Goal: Book appointment/travel/reservation

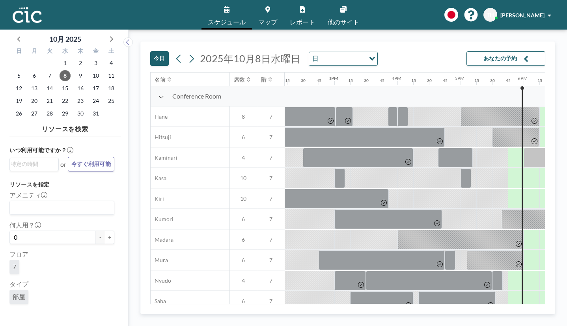
scroll to position [0, 898]
click at [188, 53] on icon at bounding box center [191, 59] width 7 height 12
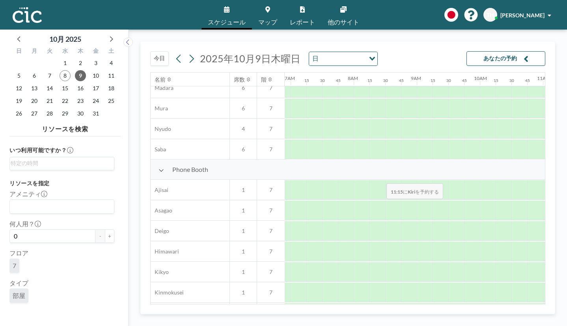
scroll to position [293, 436]
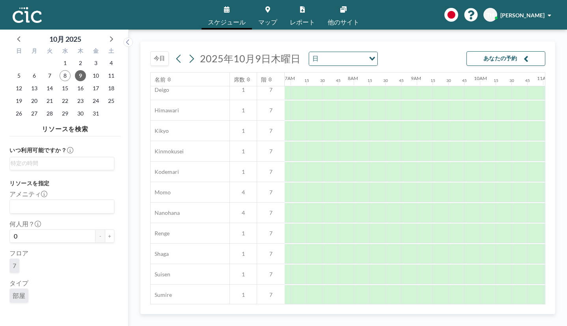
click at [273, 13] on link "マップ" at bounding box center [268, 15] width 32 height 30
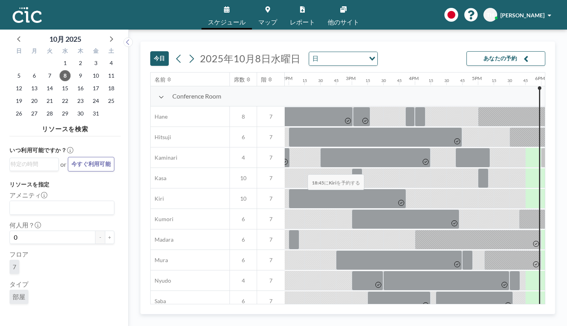
scroll to position [0, 873]
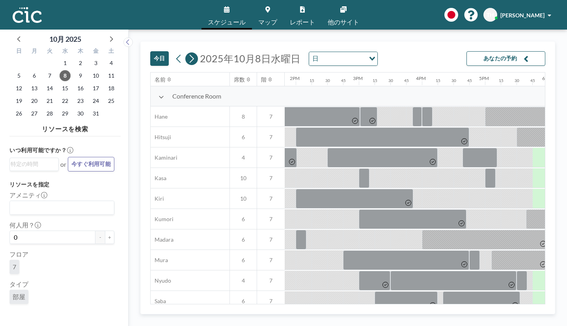
click at [188, 53] on icon at bounding box center [191, 59] width 7 height 12
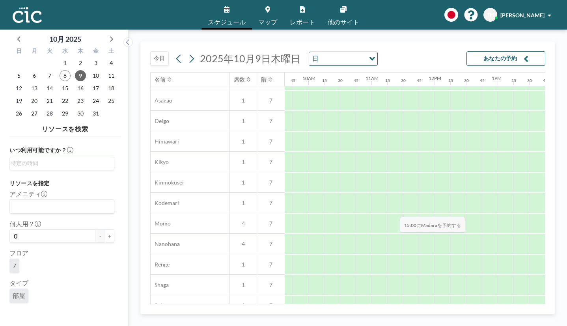
scroll to position [308, 608]
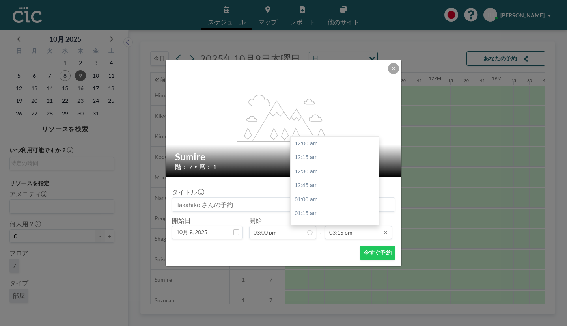
scroll to position [768, 0]
click at [343, 226] on input "03:15 pm" at bounding box center [358, 232] width 67 height 13
click at [328, 269] on div "05:00 pm" at bounding box center [335, 276] width 88 height 14
type input "05:00 pm"
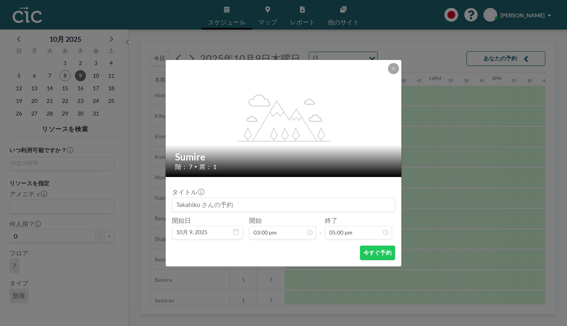
scroll to position [857, 0]
click at [365, 246] on button "今すぐ予約" at bounding box center [377, 253] width 35 height 15
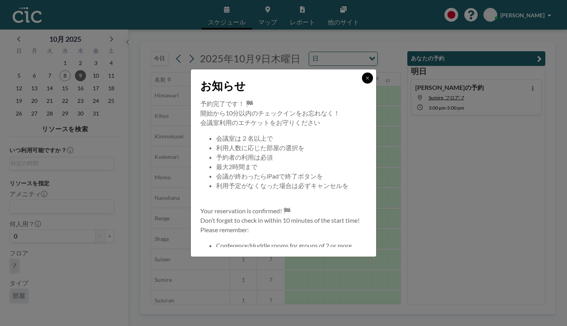
click at [362, 84] on button at bounding box center [367, 78] width 11 height 11
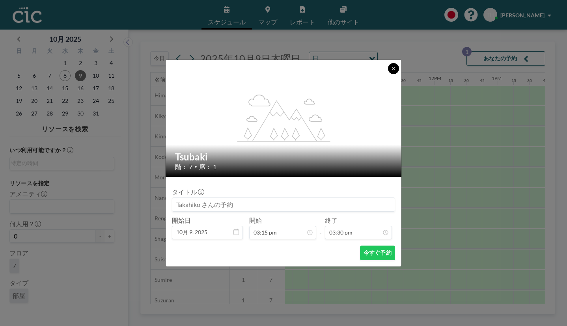
click at [391, 71] on icon at bounding box center [393, 68] width 5 height 5
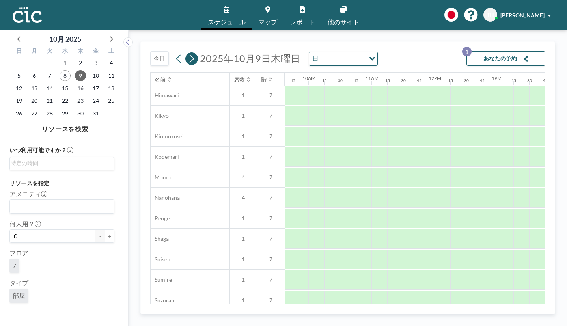
click at [185, 52] on button at bounding box center [191, 58] width 13 height 13
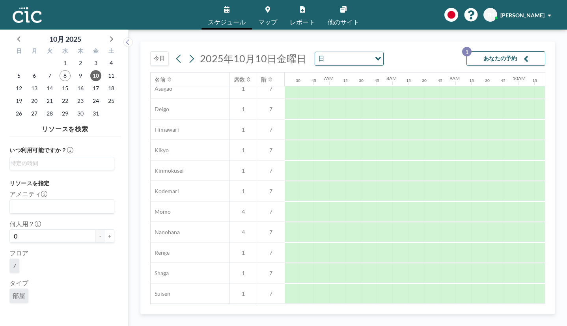
scroll to position [292, 397]
